Goal: Navigation & Orientation: Understand site structure

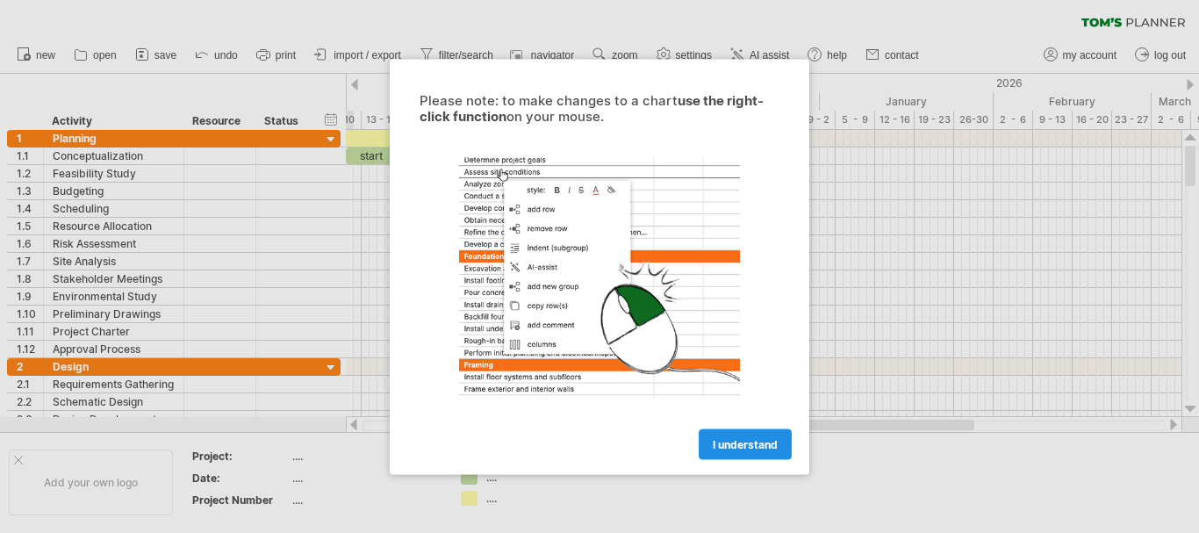
click at [718, 433] on link "I understand" at bounding box center [745, 443] width 93 height 31
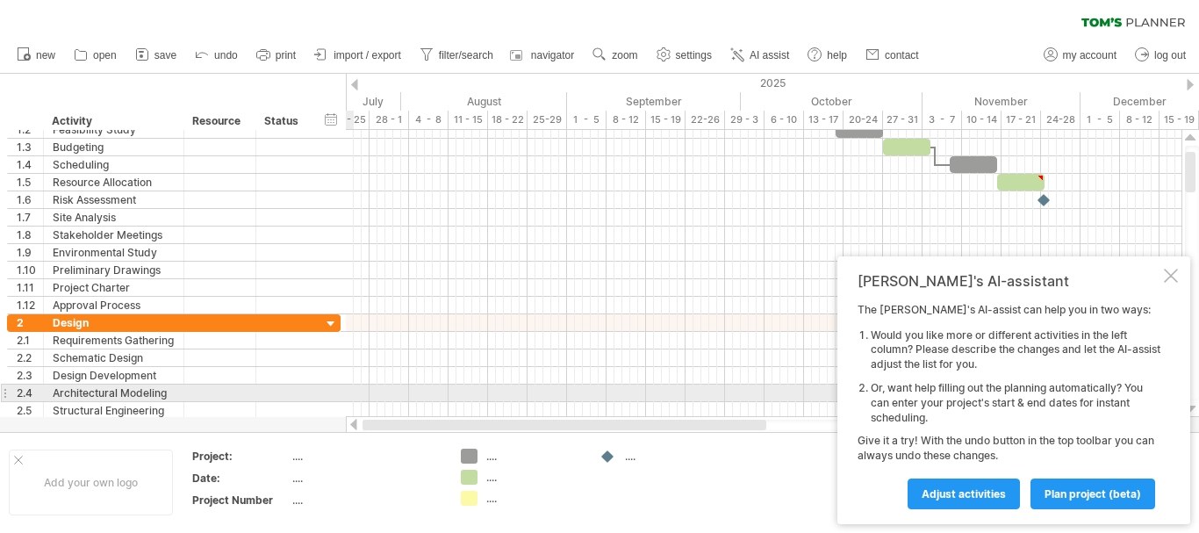
drag, startPoint x: 587, startPoint y: 419, endPoint x: 337, endPoint y: 392, distance: 251.6
click at [337, 392] on div "Trying to reach [DOMAIN_NAME] Connected again... 0% clear filter new 1" at bounding box center [599, 266] width 1199 height 533
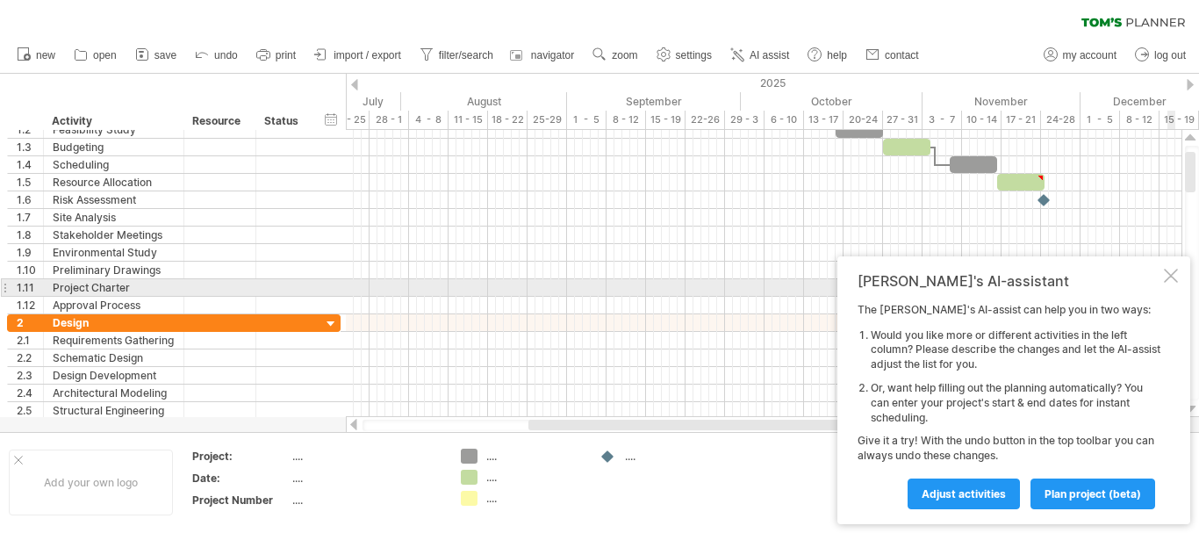
click at [1166, 283] on div "[PERSON_NAME]'s AI-assistant The [PERSON_NAME]'s AI-assist can help you in two …" at bounding box center [1013, 390] width 353 height 268
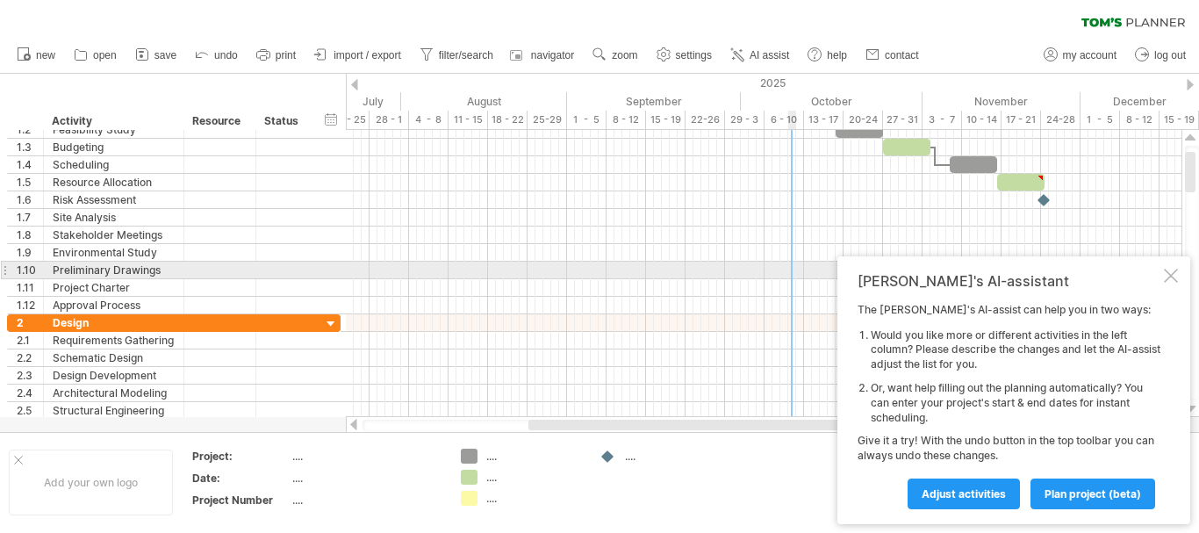
click at [1184, 272] on div "[PERSON_NAME]'s AI-assistant The [PERSON_NAME]'s AI-assist can help you in two …" at bounding box center [1013, 390] width 353 height 268
click at [1171, 276] on div at bounding box center [1171, 276] width 14 height 14
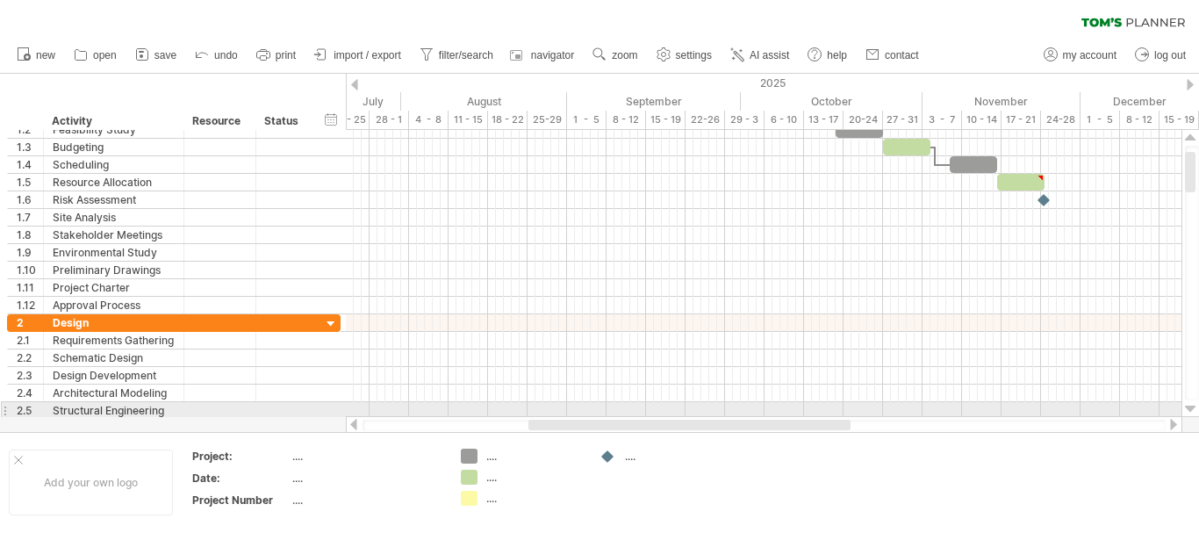
drag, startPoint x: 580, startPoint y: 418, endPoint x: 562, endPoint y: 419, distance: 18.5
click at [562, 419] on div at bounding box center [764, 425] width 836 height 18
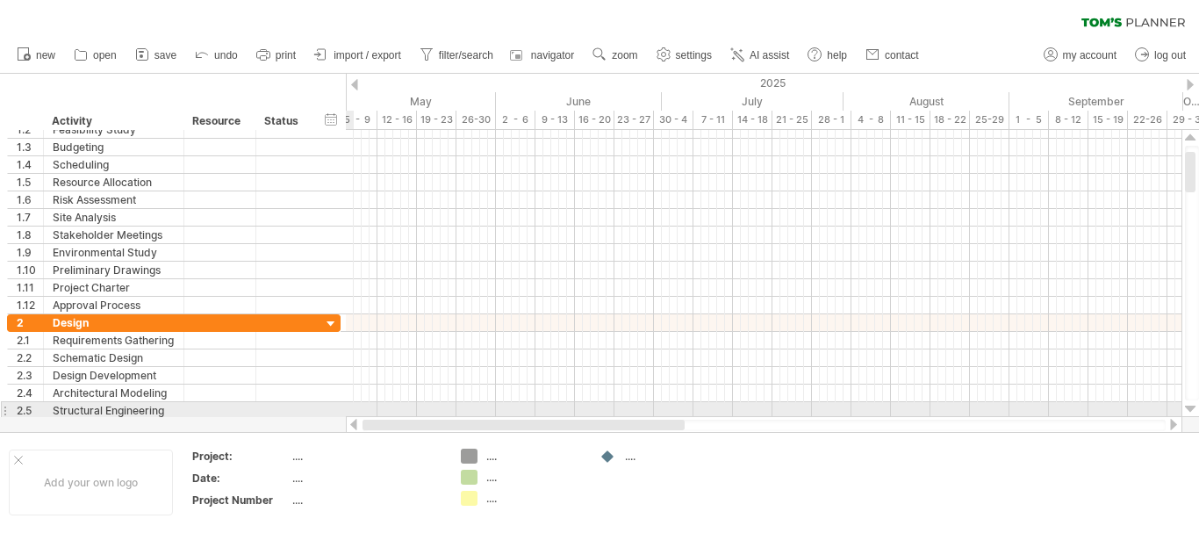
drag, startPoint x: 561, startPoint y: 422, endPoint x: 333, endPoint y: 409, distance: 228.6
click at [333, 409] on div "Trying to reach [DOMAIN_NAME] Connected again... 0% clear filter new 1" at bounding box center [599, 266] width 1199 height 533
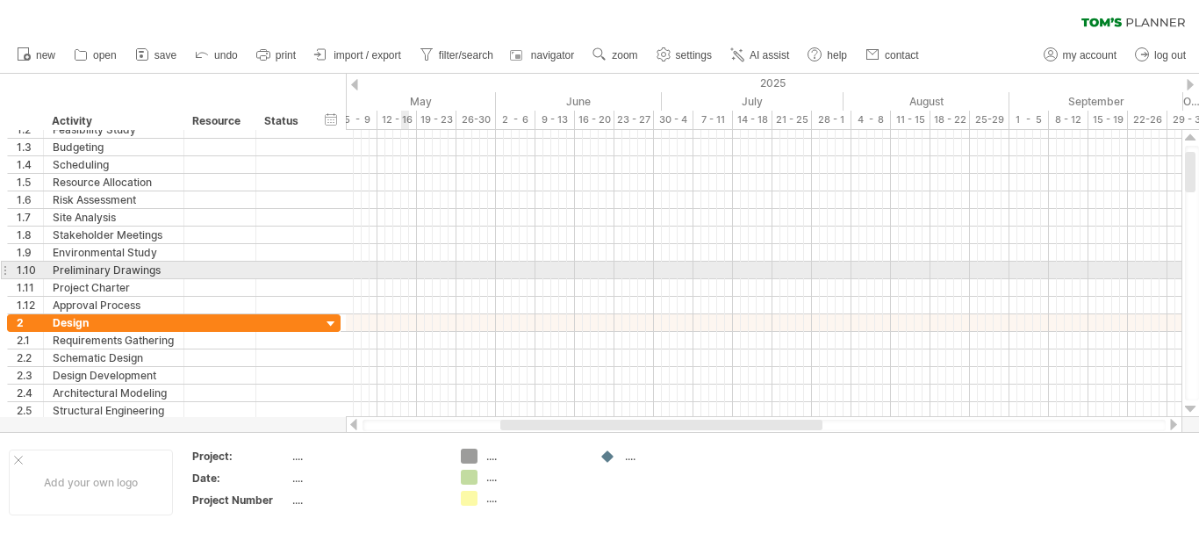
click at [413, 269] on div at bounding box center [763, 271] width 835 height 18
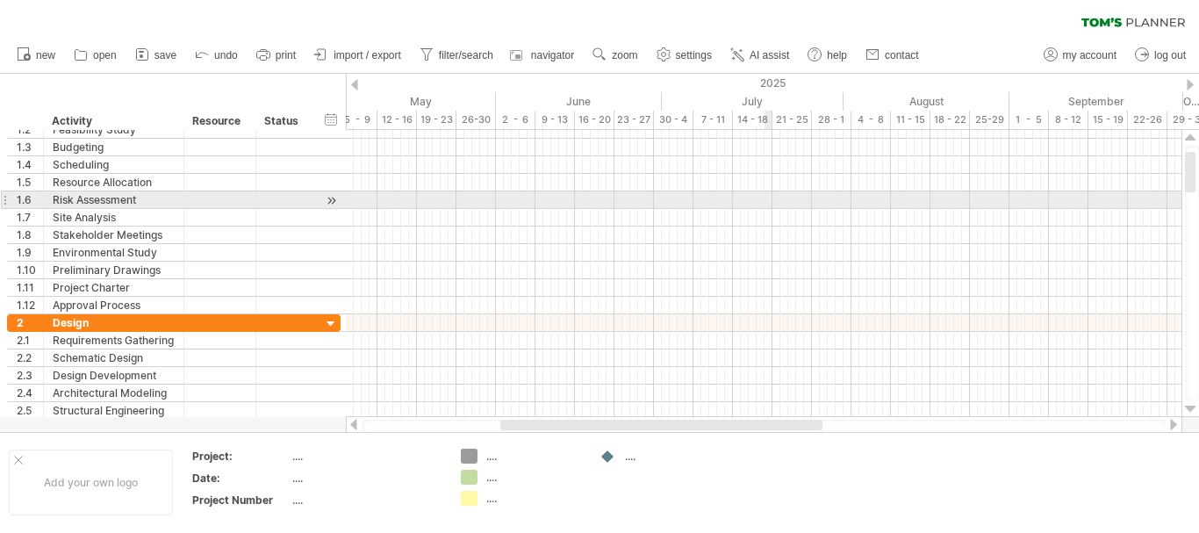
click at [770, 204] on div at bounding box center [763, 200] width 835 height 18
